Goal: Navigation & Orientation: Find specific page/section

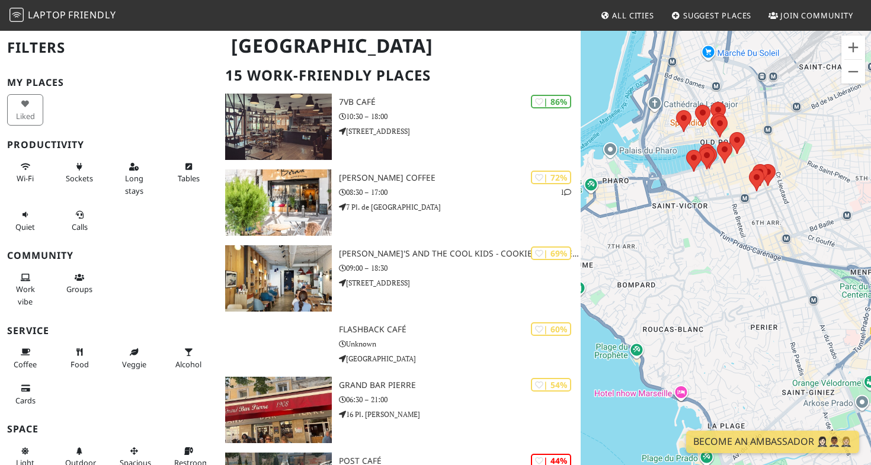
scroll to position [81, 0]
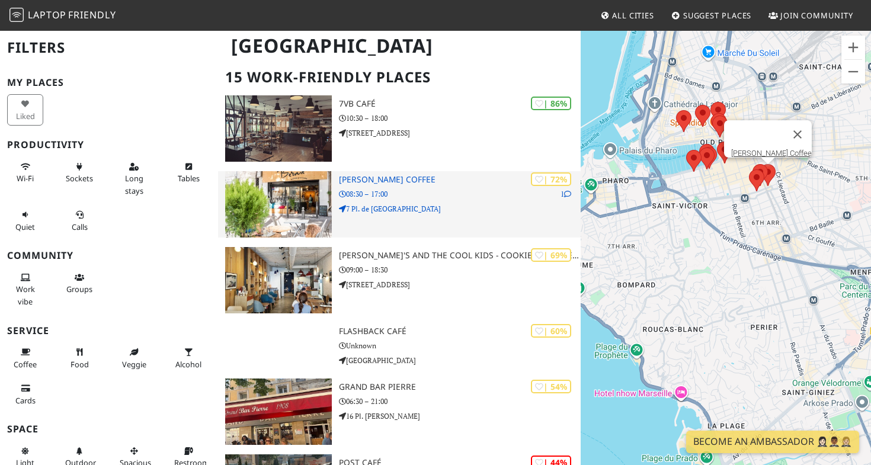
click at [468, 210] on p "7 Pl. de Rome" at bounding box center [460, 208] width 242 height 11
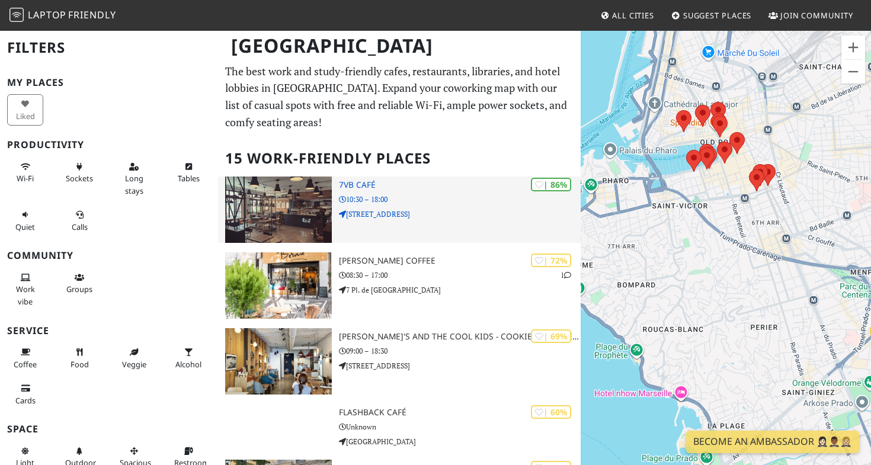
scroll to position [0, 0]
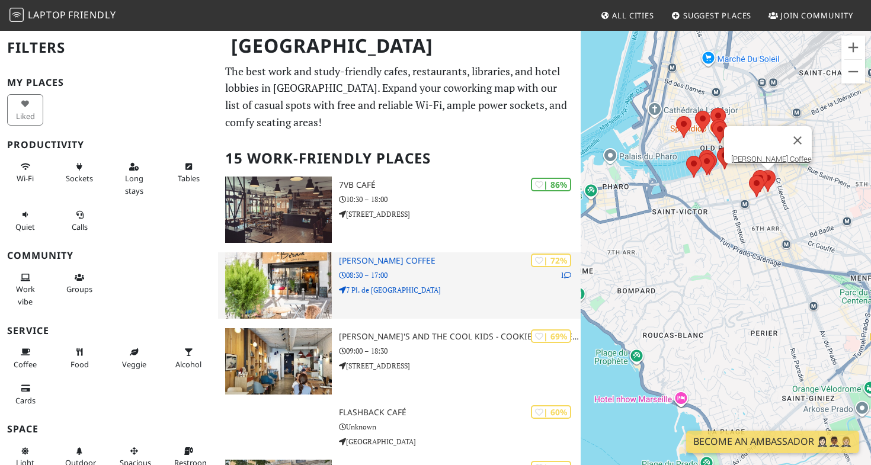
click at [359, 263] on h3 "Bernie Coffee" at bounding box center [460, 261] width 242 height 10
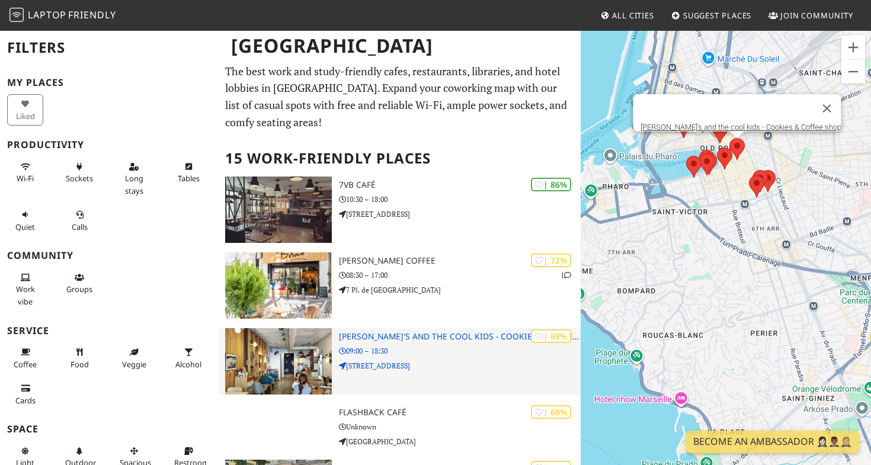
click at [393, 335] on h3 "[PERSON_NAME]'s and the cool kids - Cookies & Coffee shop" at bounding box center [460, 337] width 242 height 10
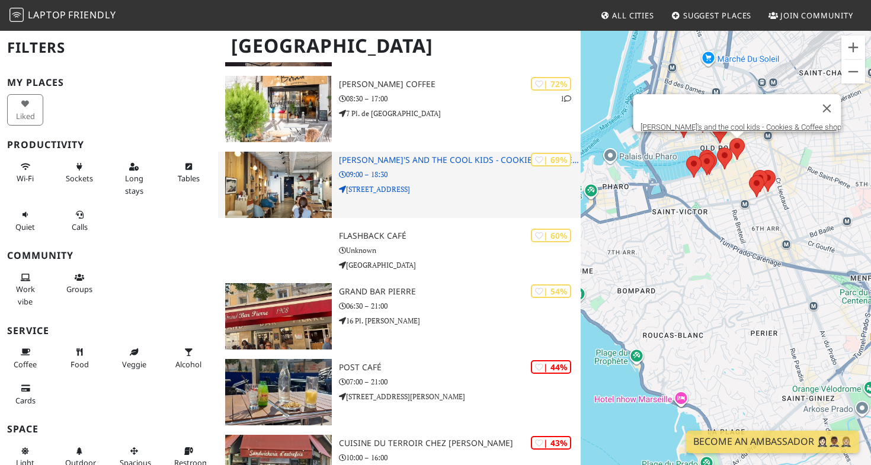
scroll to position [178, 0]
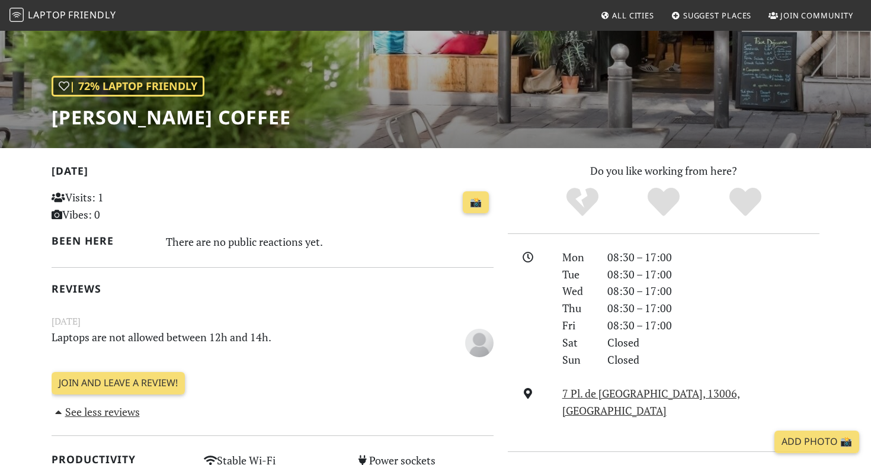
scroll to position [130, 0]
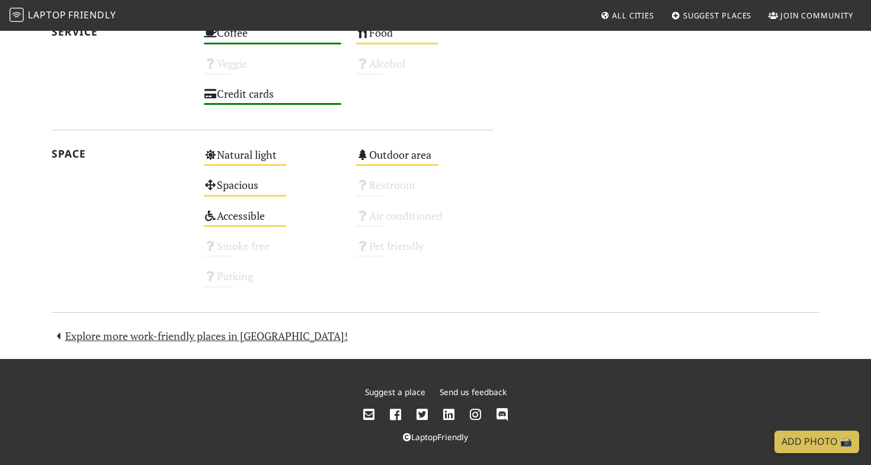
scroll to position [648, 0]
